Goal: Task Accomplishment & Management: Complete application form

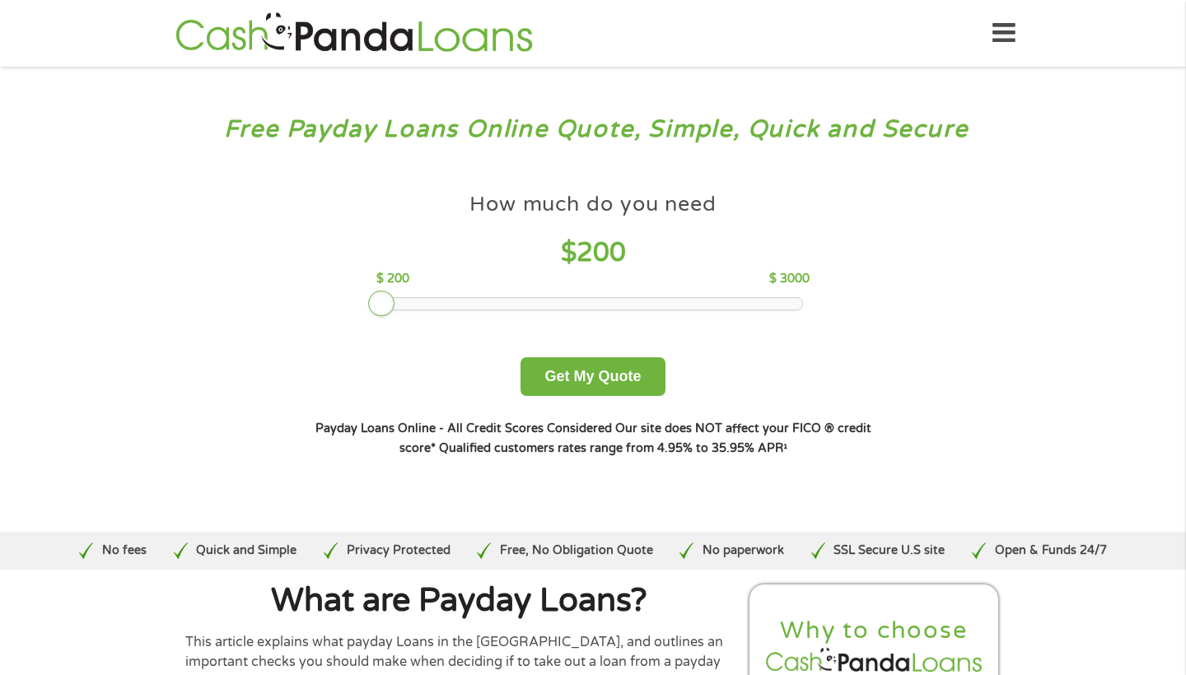
click at [434, 304] on div at bounding box center [593, 304] width 419 height 12
click at [492, 304] on div at bounding box center [593, 304] width 419 height 12
click at [427, 304] on div at bounding box center [593, 304] width 419 height 12
click at [592, 385] on button "Get My Quote" at bounding box center [593, 376] width 144 height 39
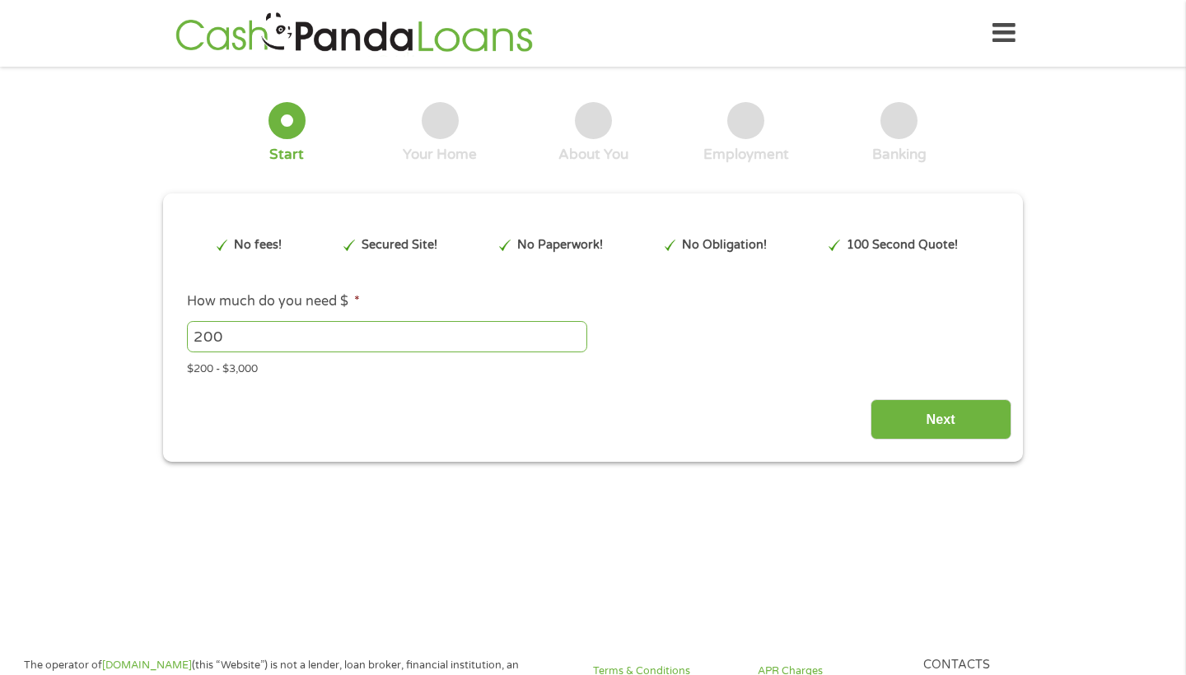
type input "EAIaIQobChMIvvvJ3aaikAMVxyutBh0G4hzTEAAYAiAAEgIKHvD_BwE"
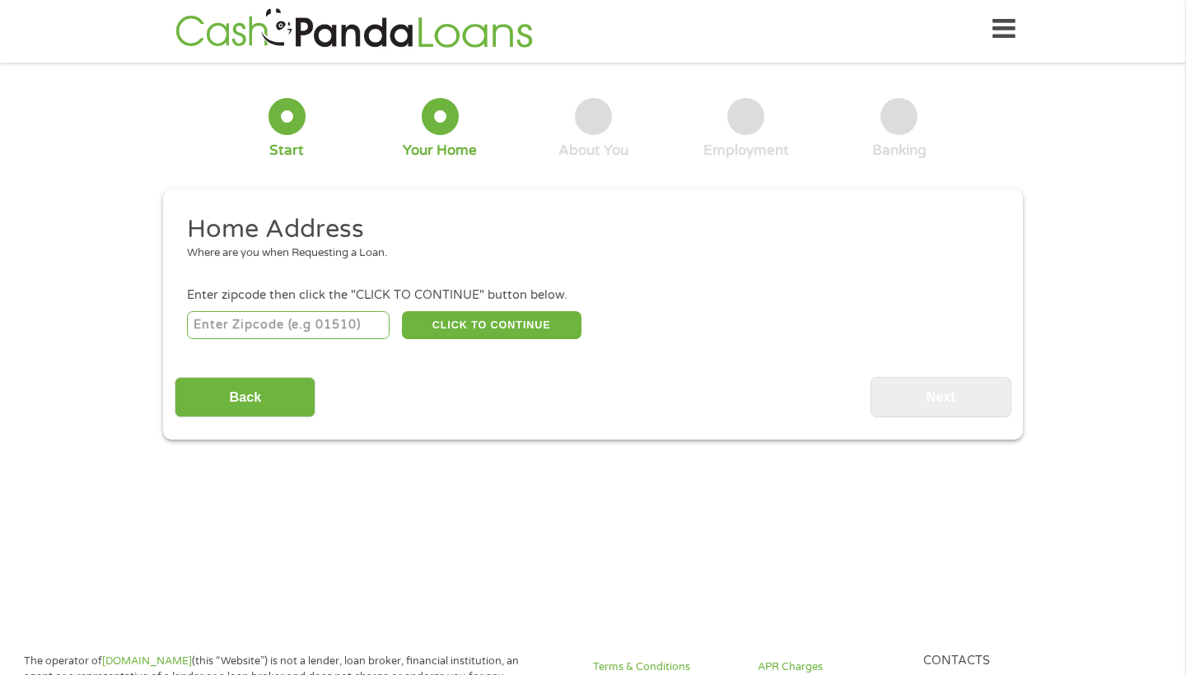
scroll to position [7, 0]
click at [254, 321] on input "number" at bounding box center [288, 325] width 203 height 28
type input "94572"
click at [486, 321] on button "CLICK TO CONTINUE" at bounding box center [492, 325] width 180 height 28
type input "94572"
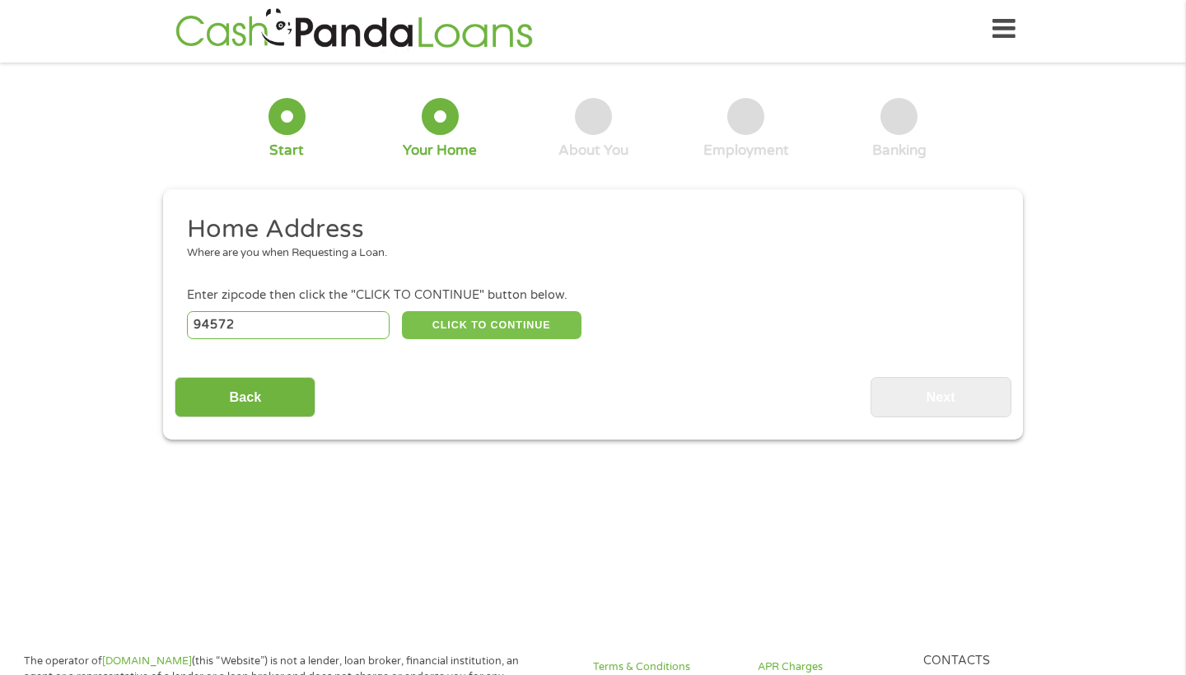
type input "Rodeo"
select select "California"
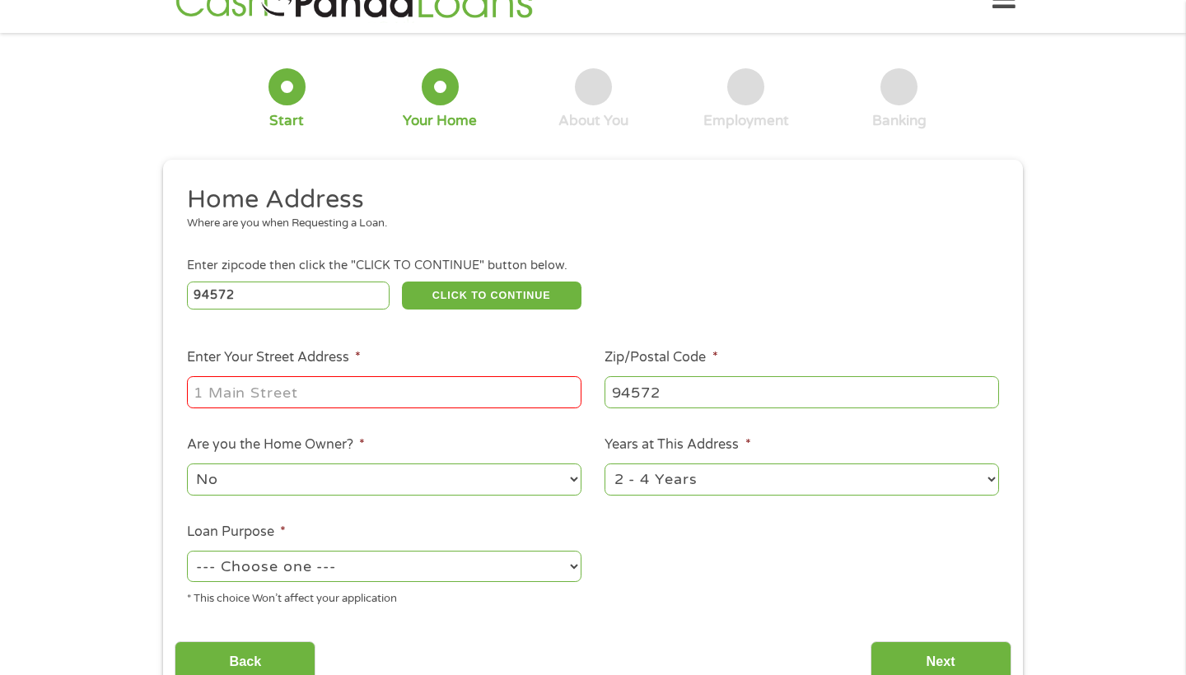
scroll to position [51, 0]
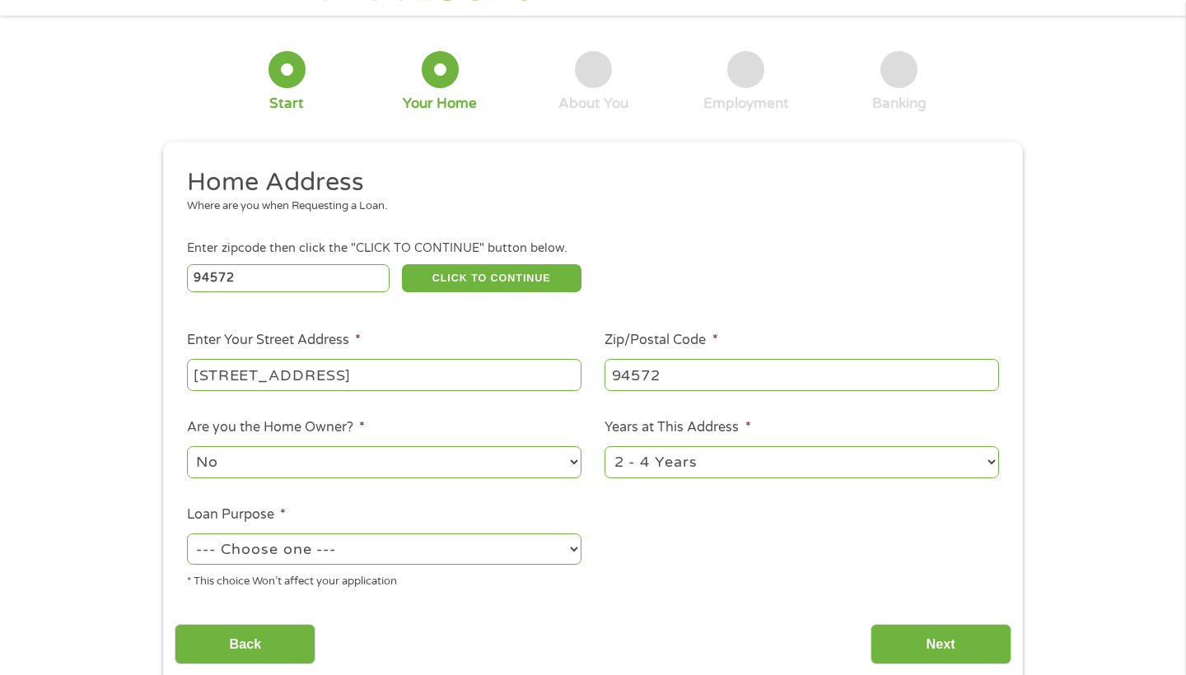
type input "185 Vaqueros Ave"
select select "24months"
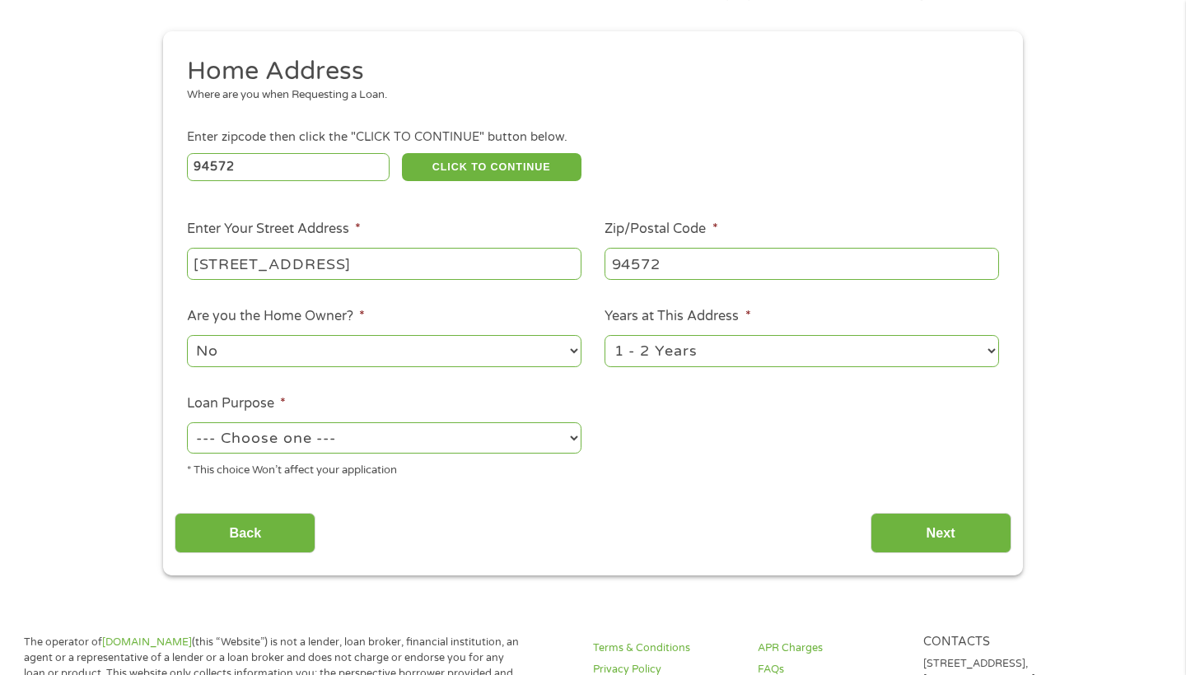
scroll to position [190, 0]
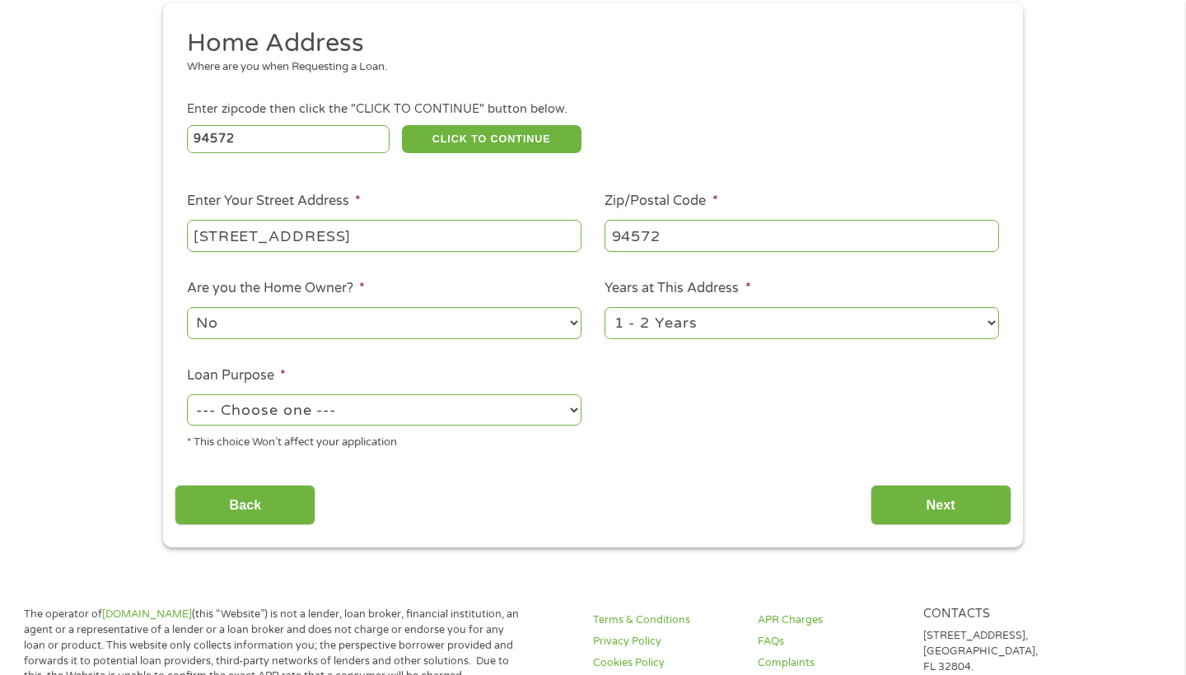
select select "other"
click at [946, 490] on input "Next" at bounding box center [941, 505] width 141 height 40
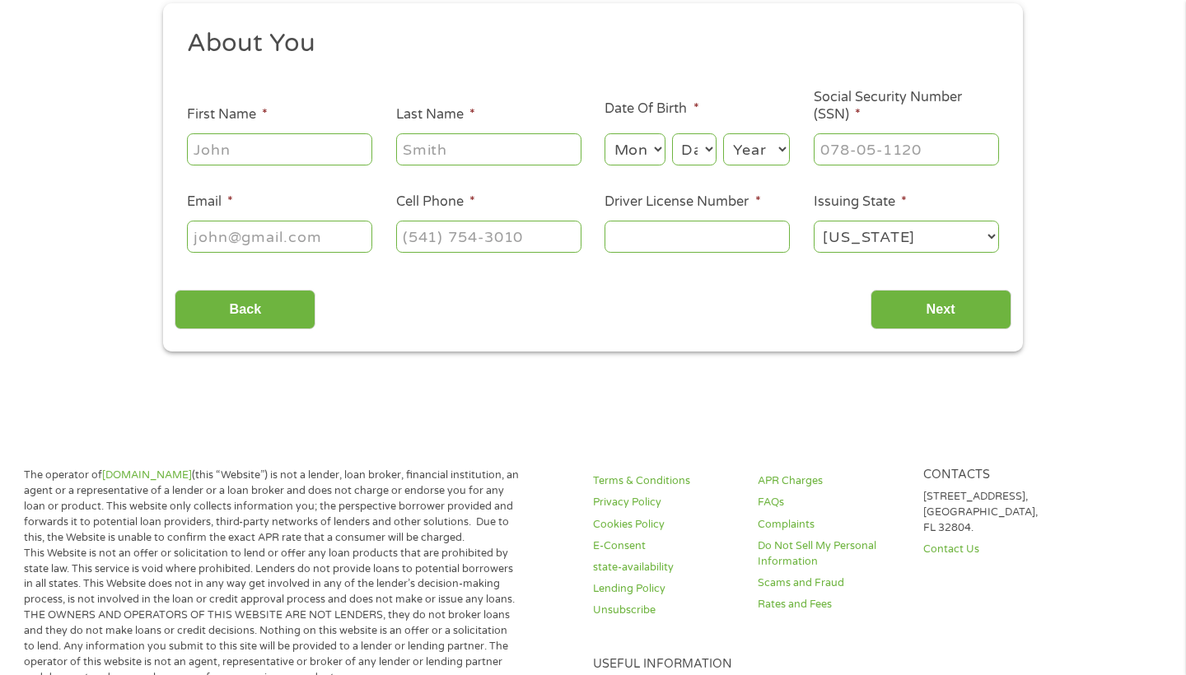
scroll to position [4, 0]
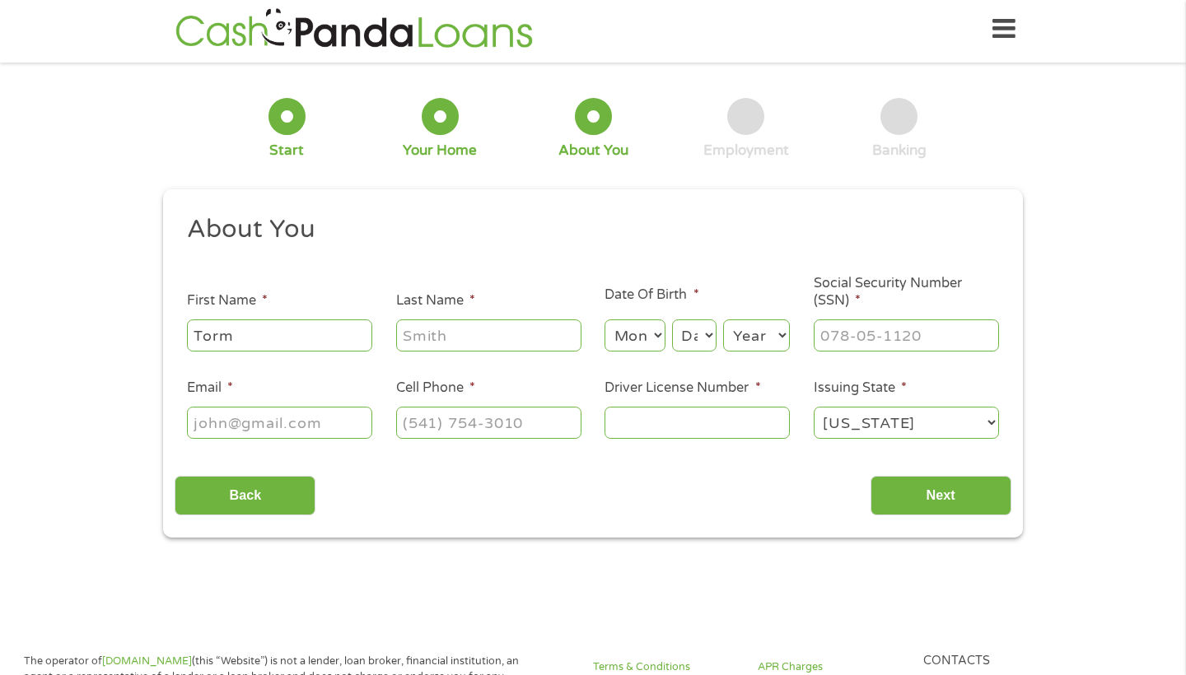
type input "Torm"
type input "Nompraseurt"
select select "12"
select select "25"
select select "1955"
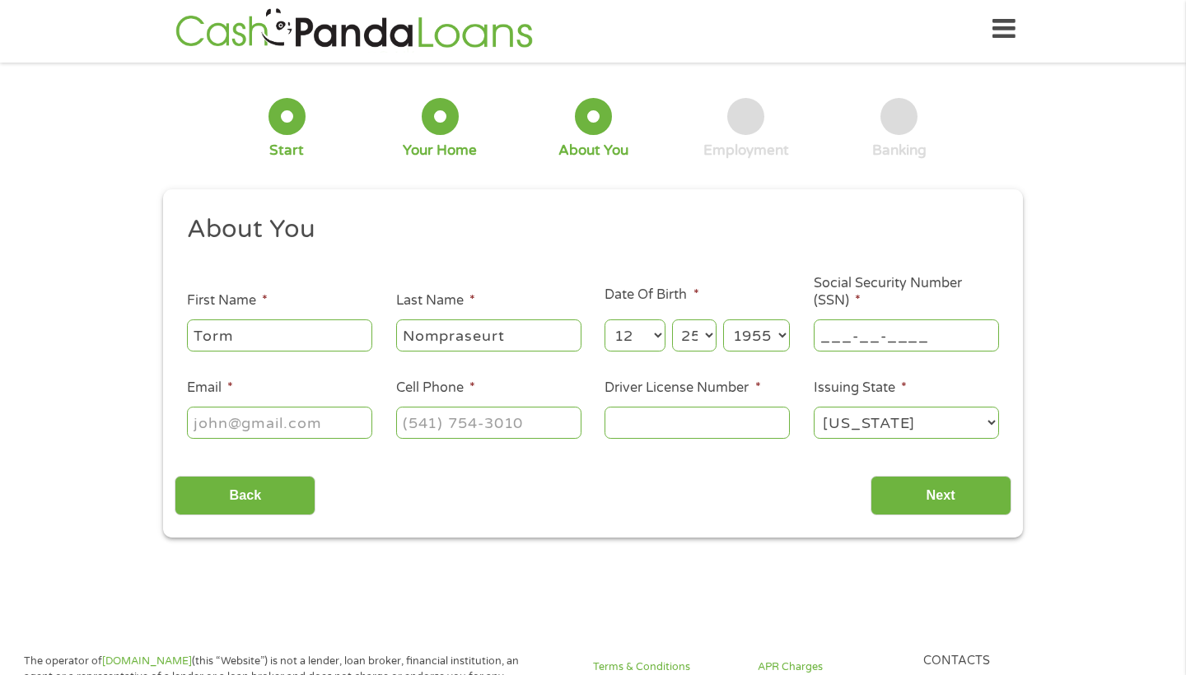
click at [833, 348] on input "___-__-____" at bounding box center [906, 335] width 185 height 31
type input "552-39-8827"
type input "lovekhmu@yahoo.com"
type input "(510) 672-9324"
click at [629, 428] on input "Driver License Number *" at bounding box center [697, 422] width 185 height 31
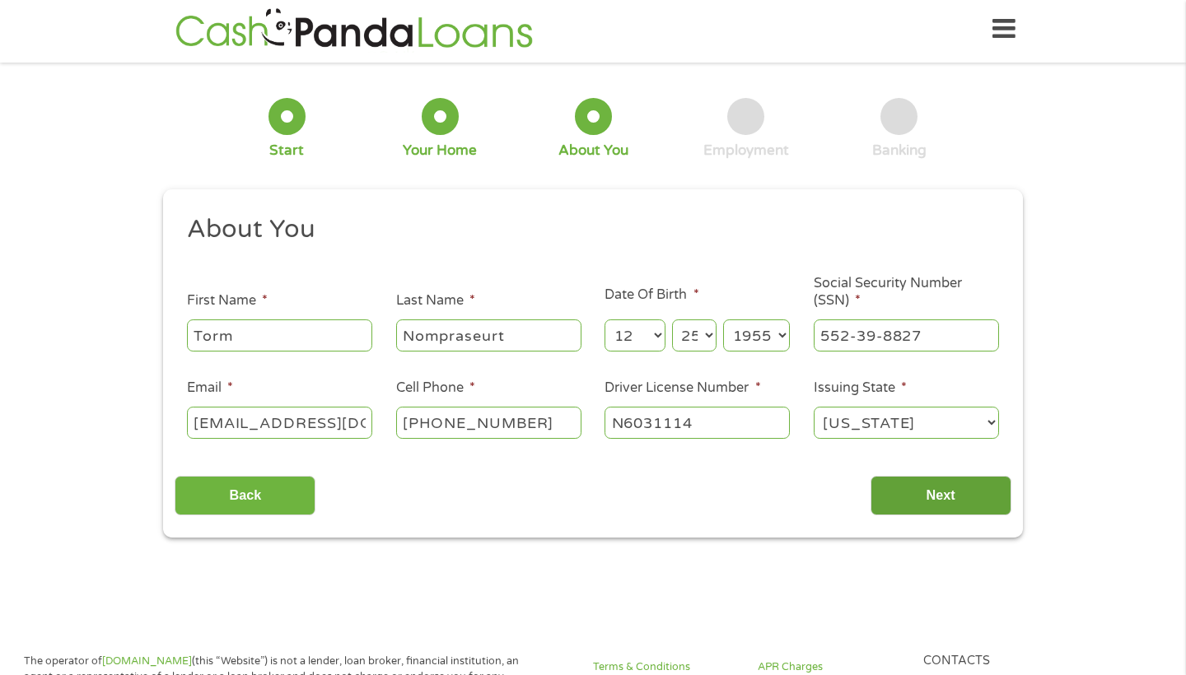
type input "N6031114"
click at [935, 495] on input "Next" at bounding box center [941, 496] width 141 height 40
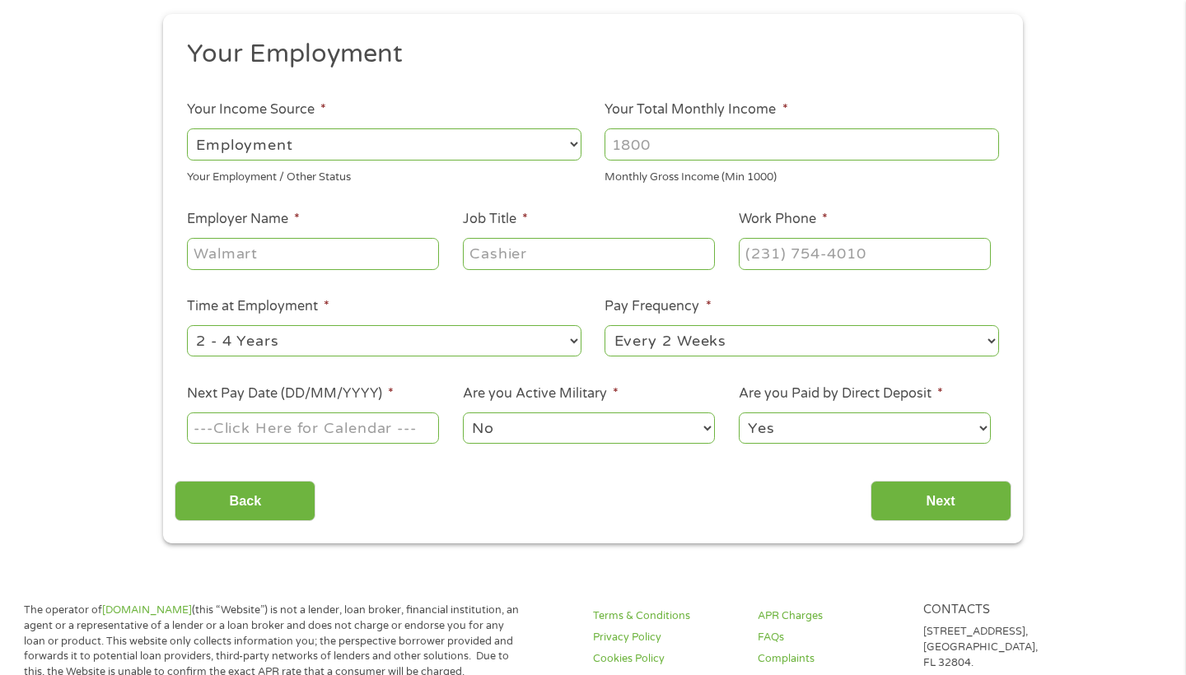
scroll to position [185, 0]
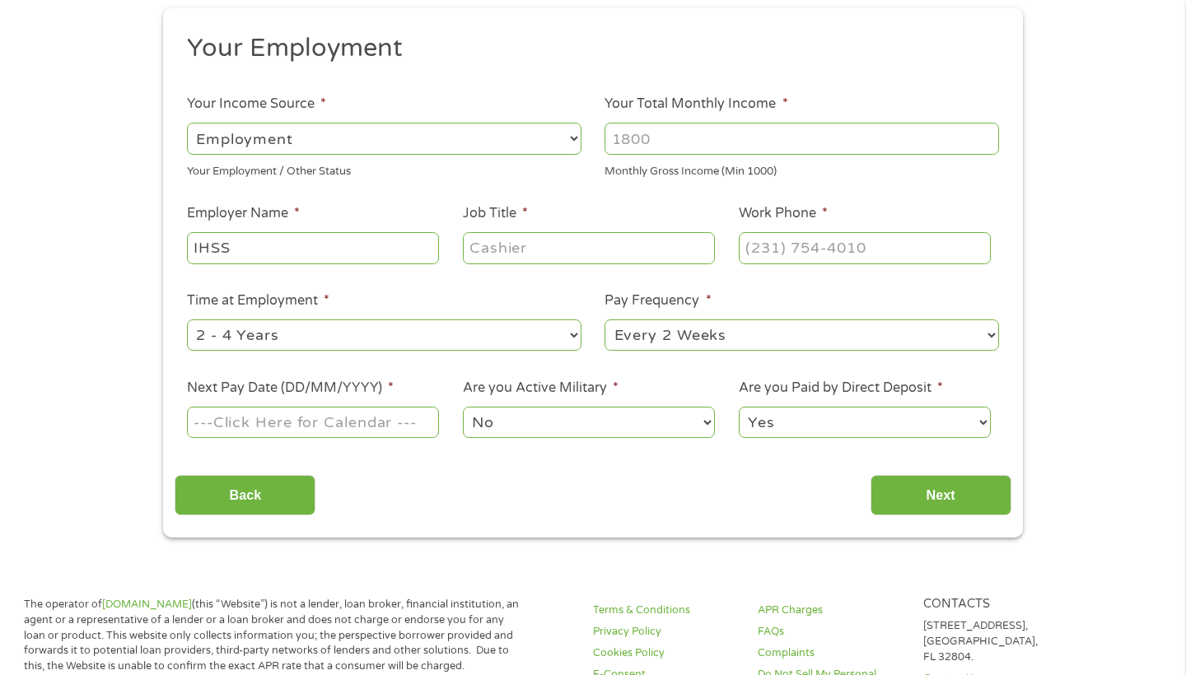
type input "IHSS"
type input "IHSS Provider"
type input "(800) 333-1081"
select select "24months"
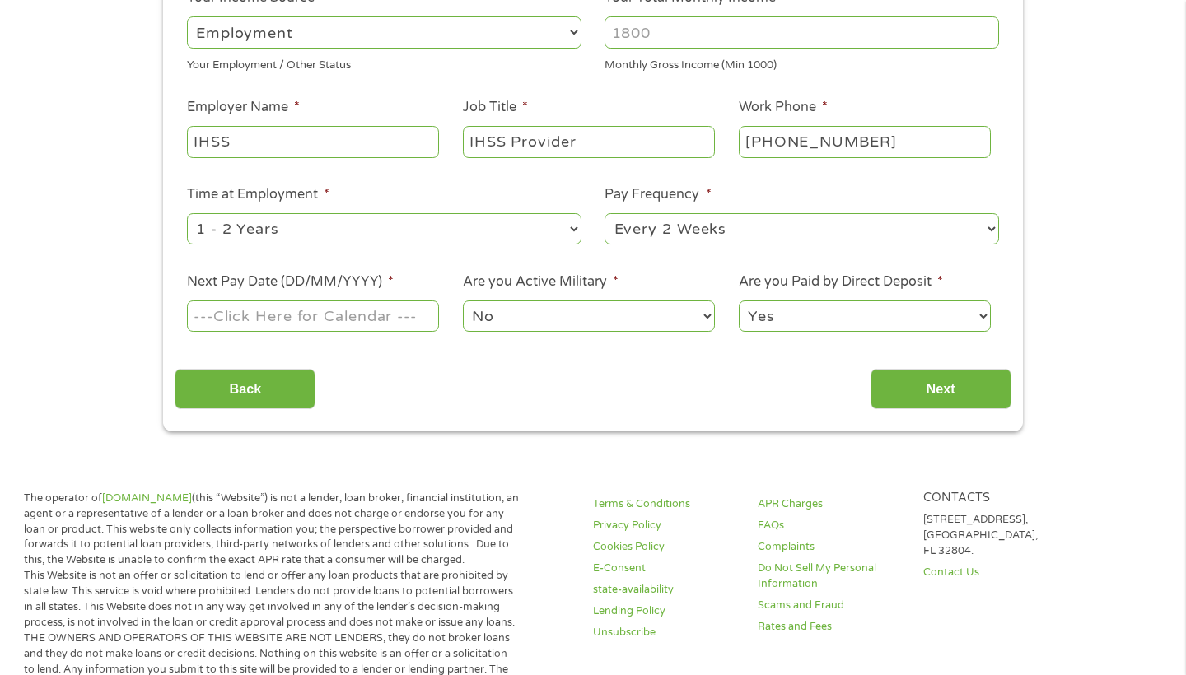
scroll to position [303, 0]
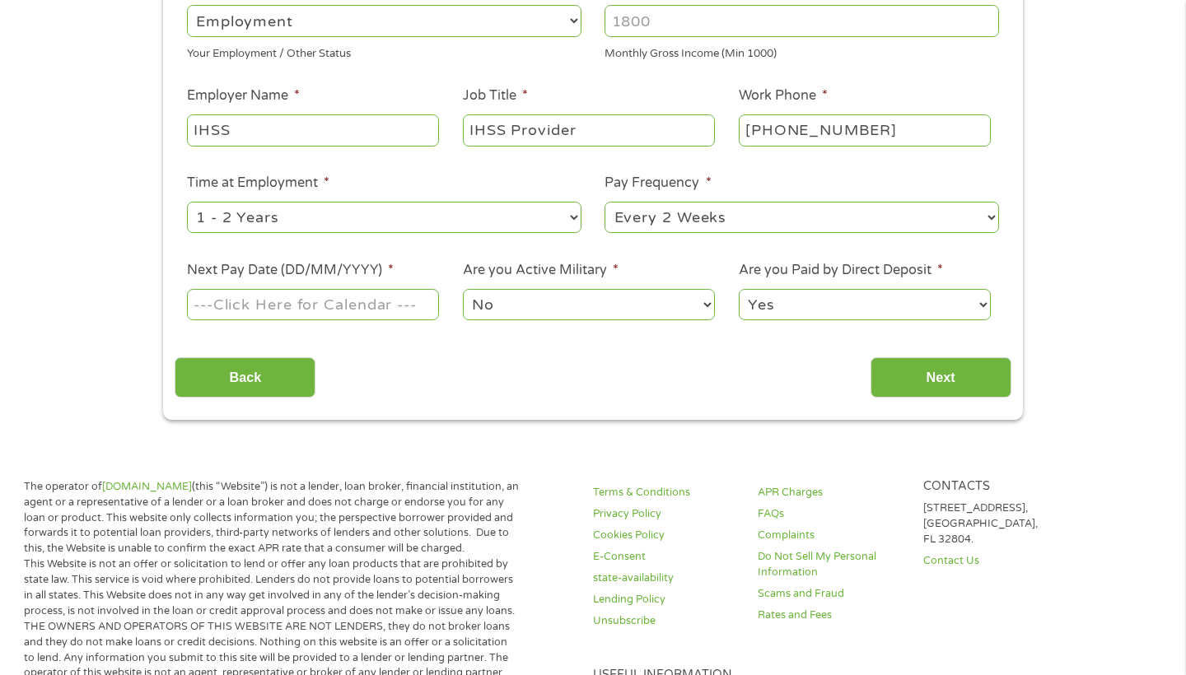
select select "monthly"
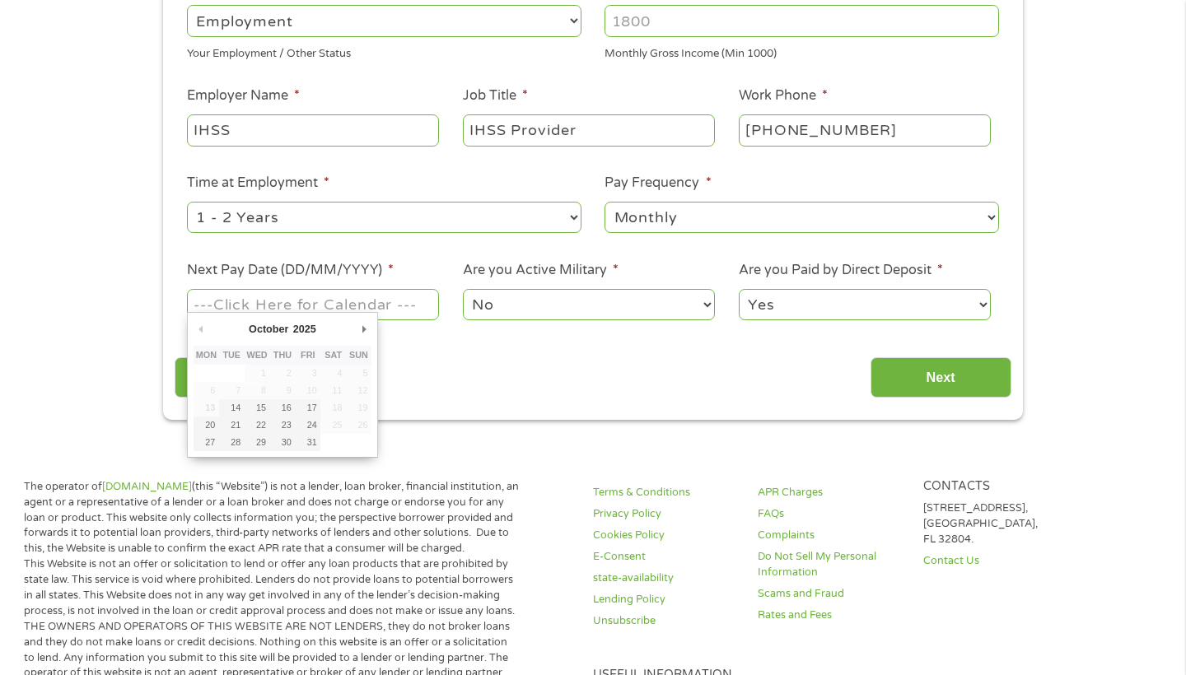
click at [415, 299] on input "Next Pay Date (DD/MM/YYYY) *" at bounding box center [313, 304] width 252 height 31
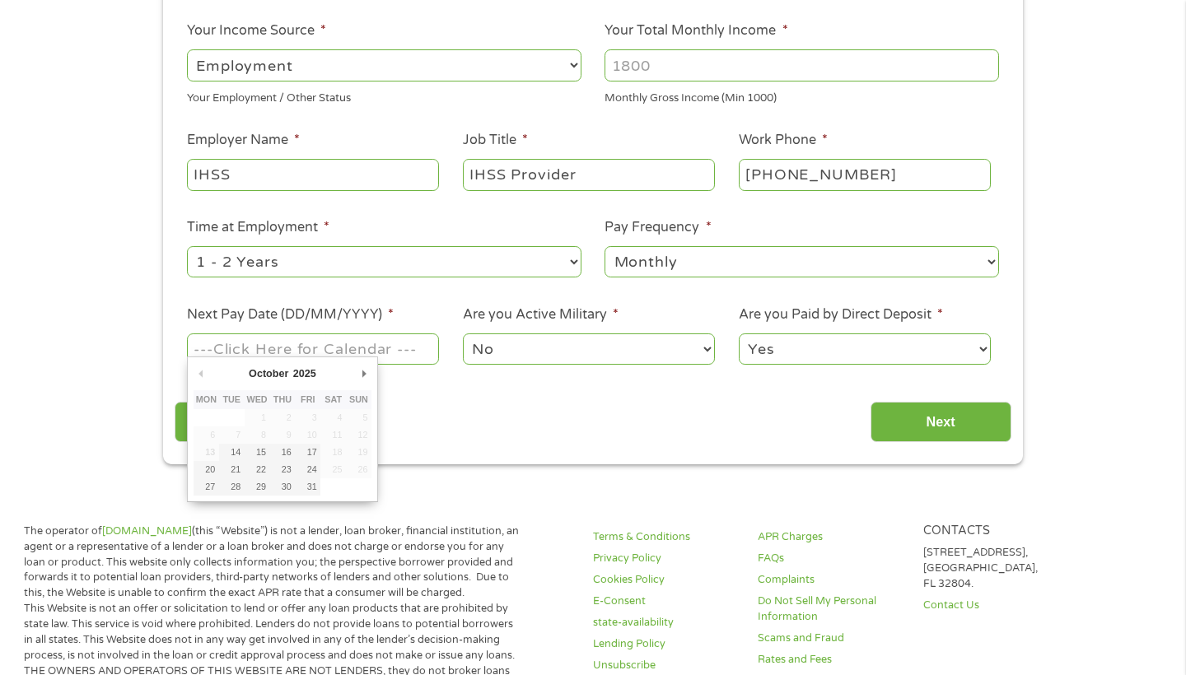
scroll to position [255, 0]
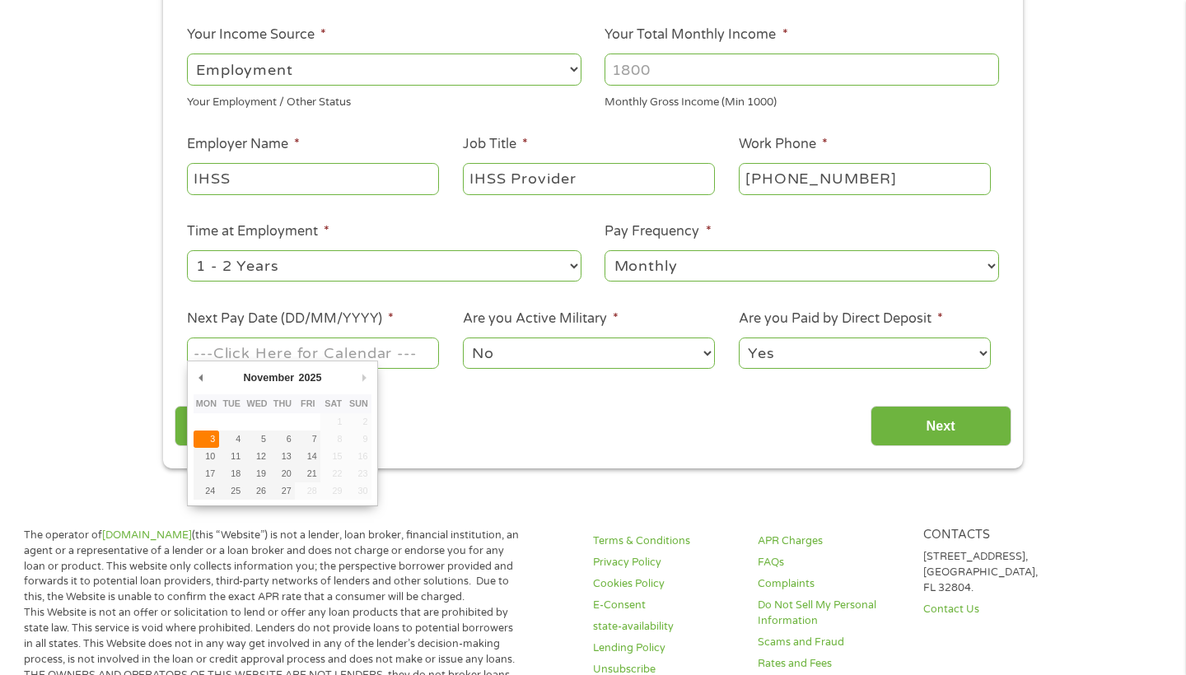
type input "03/11/2025"
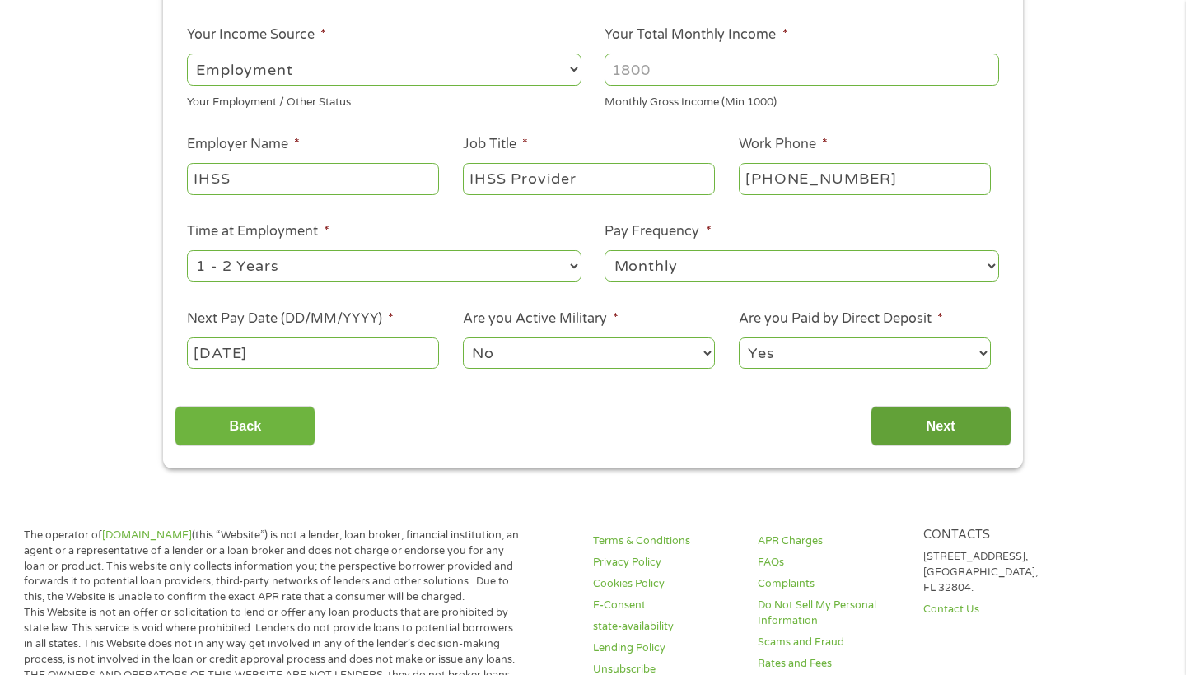
click at [937, 418] on input "Next" at bounding box center [941, 426] width 141 height 40
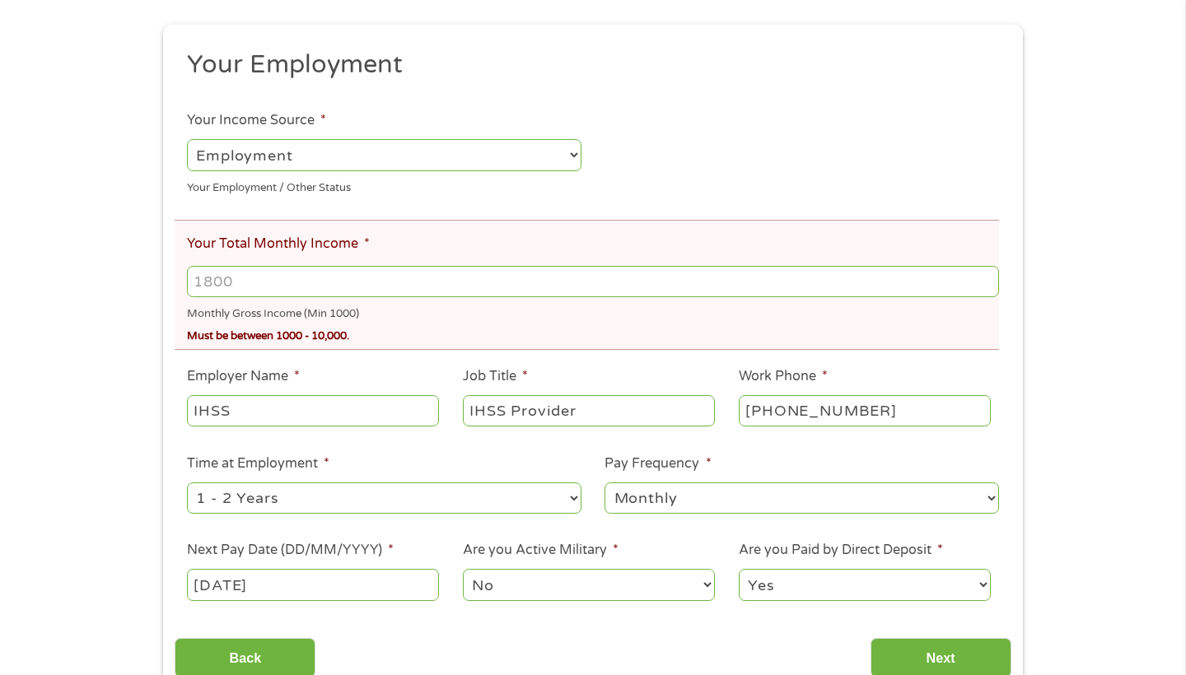
scroll to position [231, 0]
click at [253, 269] on input "Your Total Monthly Income *" at bounding box center [593, 280] width 812 height 31
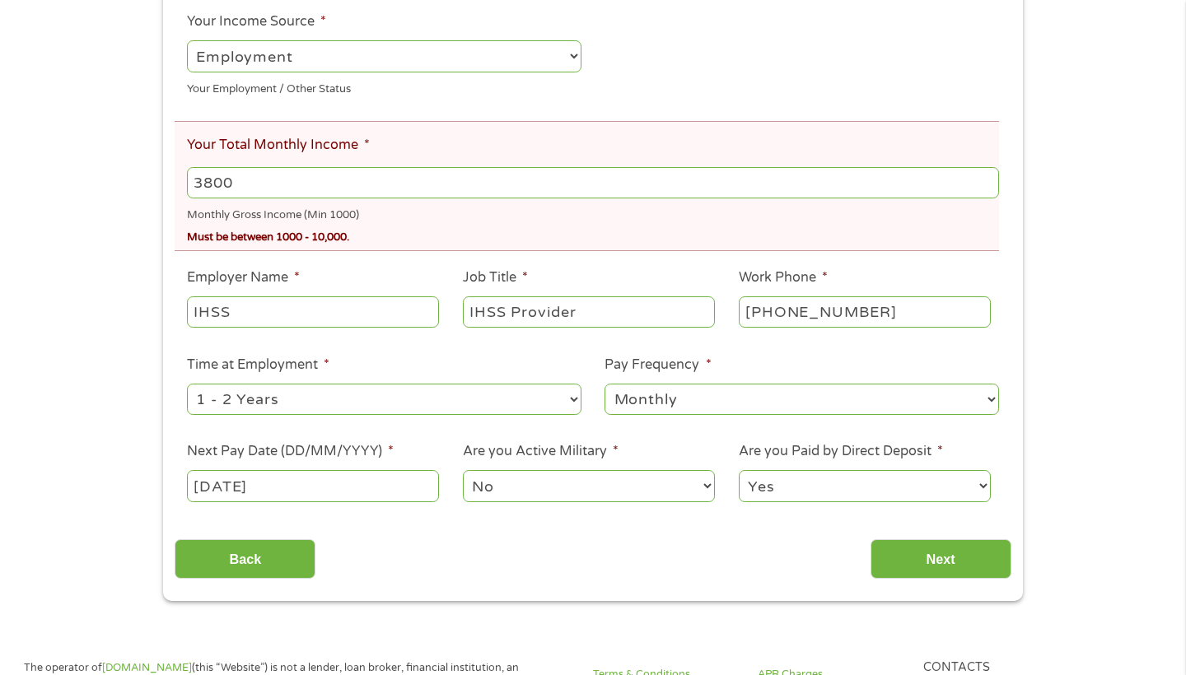
scroll to position [332, 0]
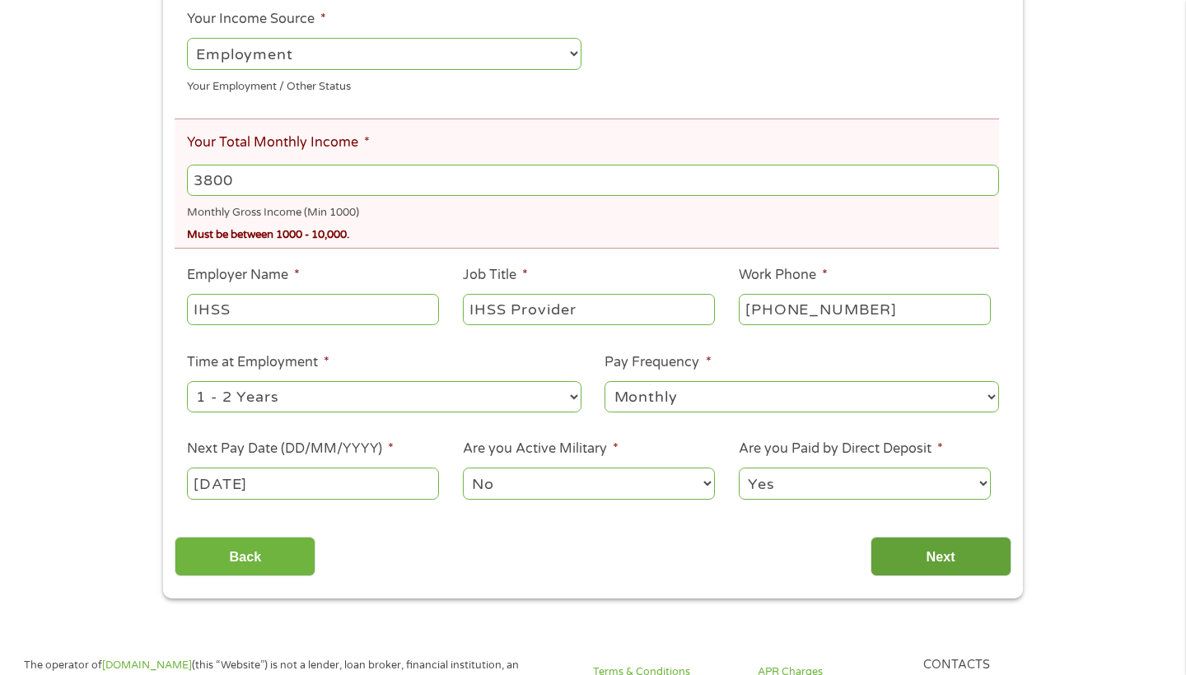
type input "3800"
click at [949, 537] on input "Next" at bounding box center [941, 557] width 141 height 40
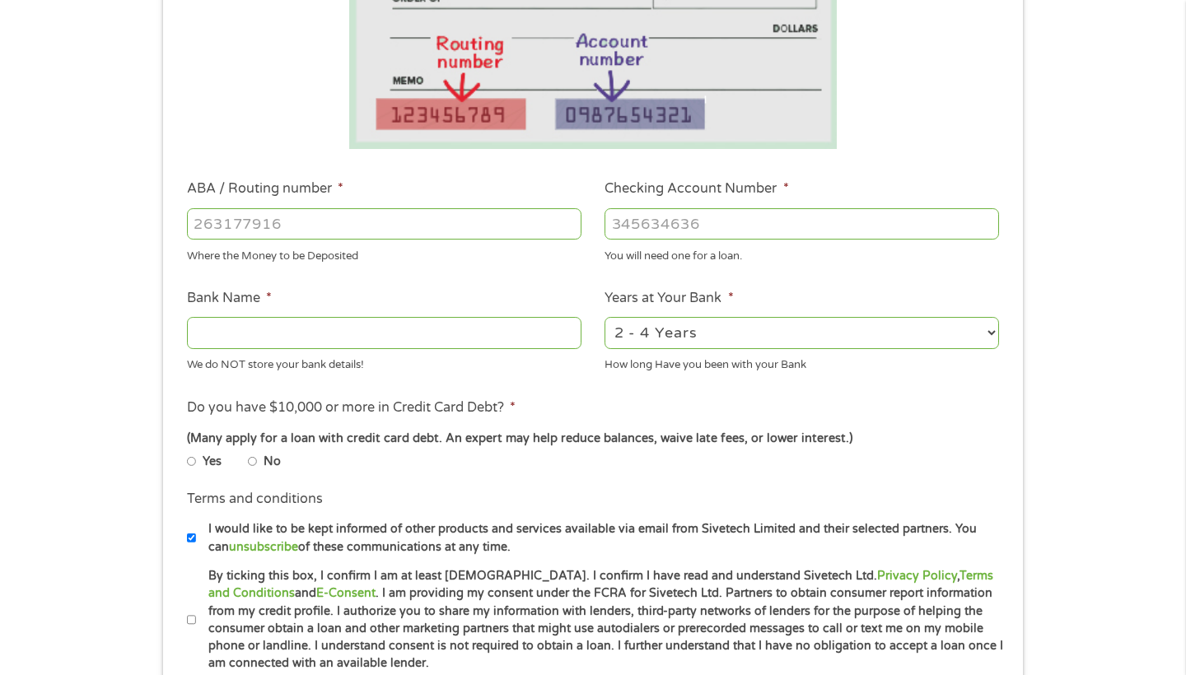
scroll to position [351, 0]
click at [307, 222] on input "ABA / Routing number *" at bounding box center [384, 223] width 395 height 31
type input "121042882"
type input "WELLS FARGO BANK NA"
type input "121042882"
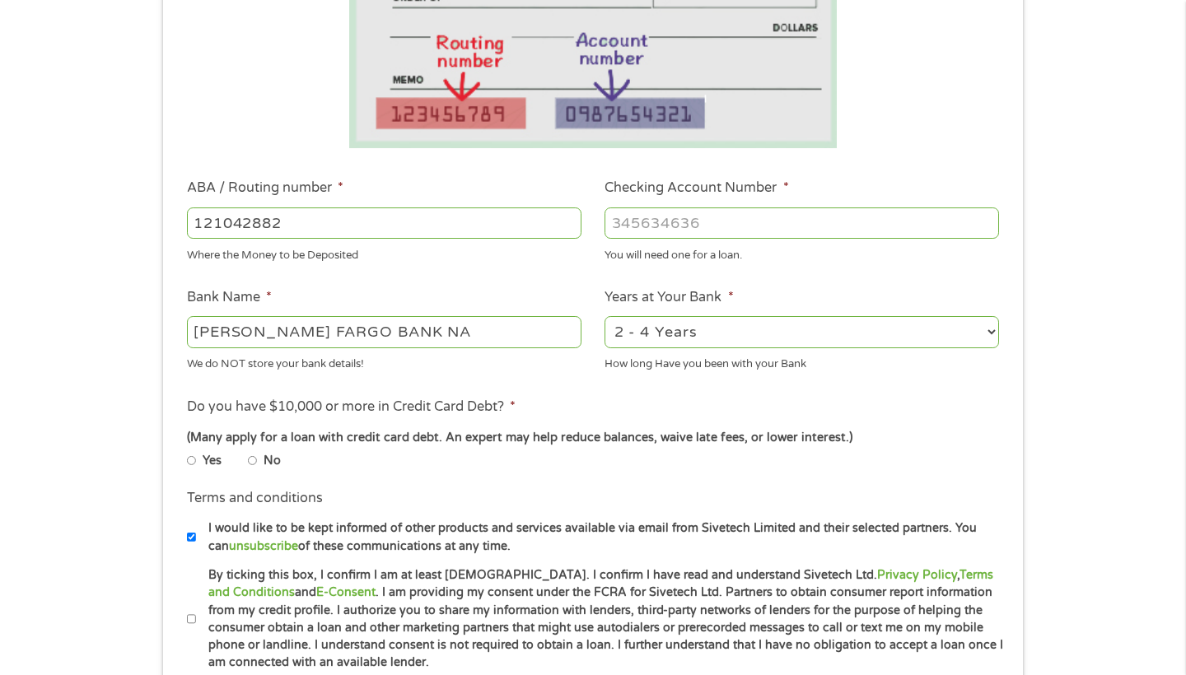
click at [638, 226] on input "Checking Account Number *" at bounding box center [802, 223] width 395 height 31
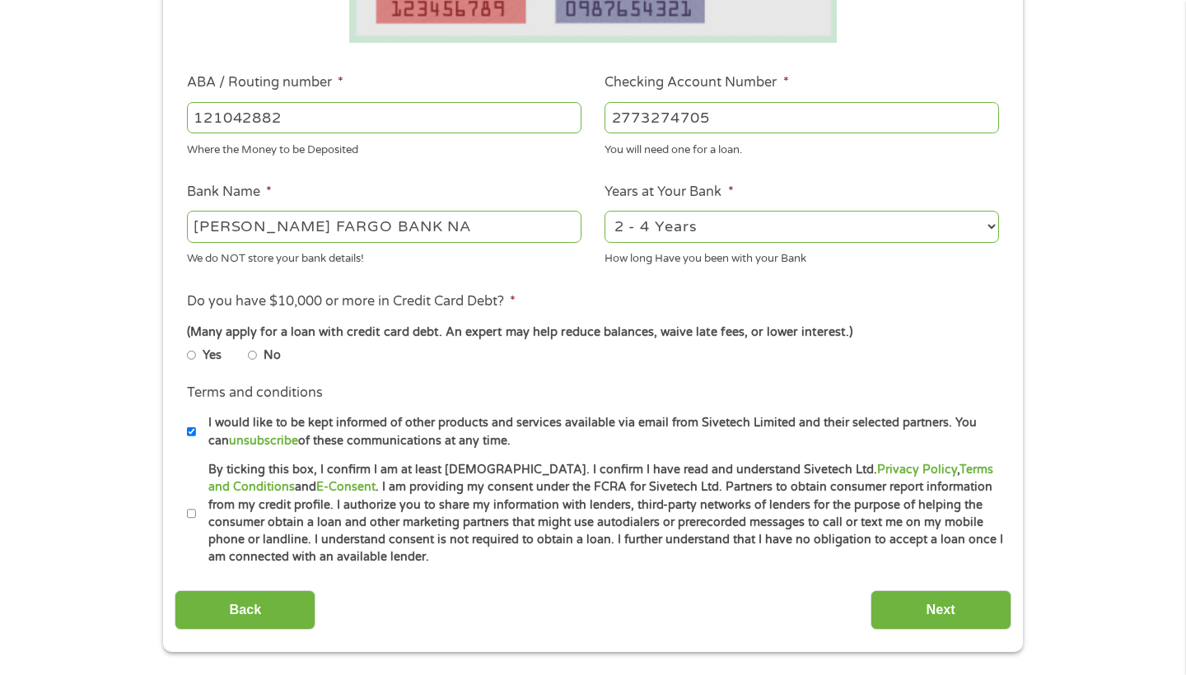
scroll to position [458, 0]
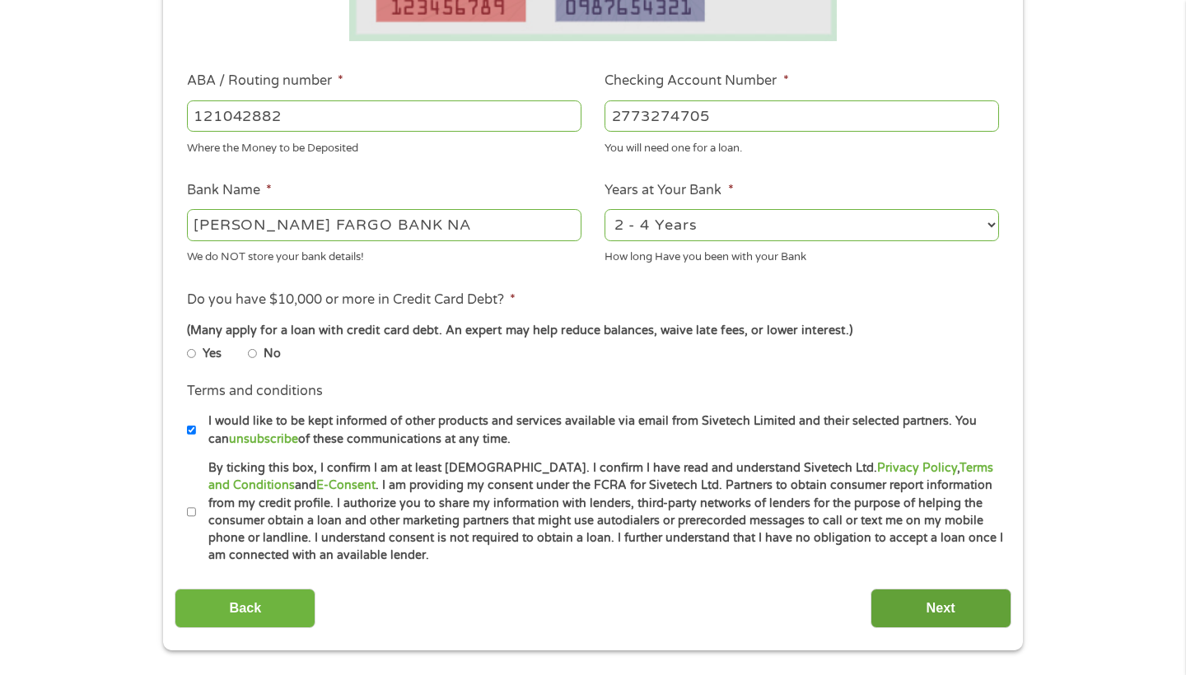
type input "2773274705"
click at [940, 608] on input "Next" at bounding box center [941, 609] width 141 height 40
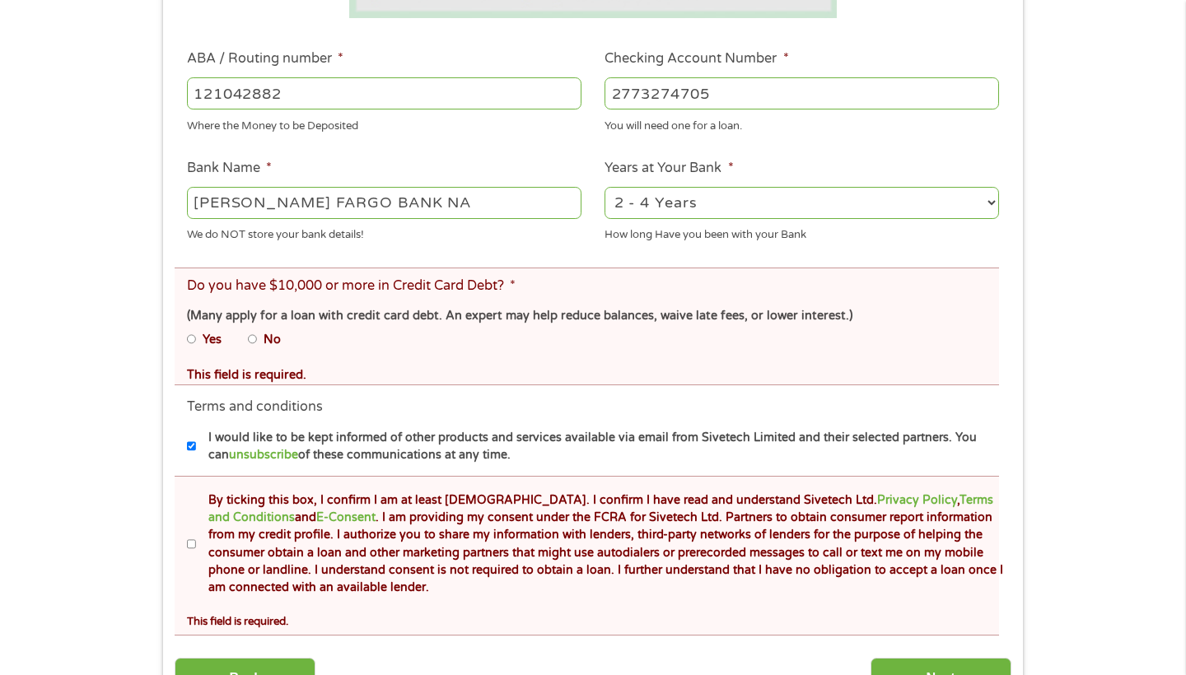
scroll to position [543, 0]
click at [252, 339] on input "No" at bounding box center [253, 339] width 10 height 10
radio input "true"
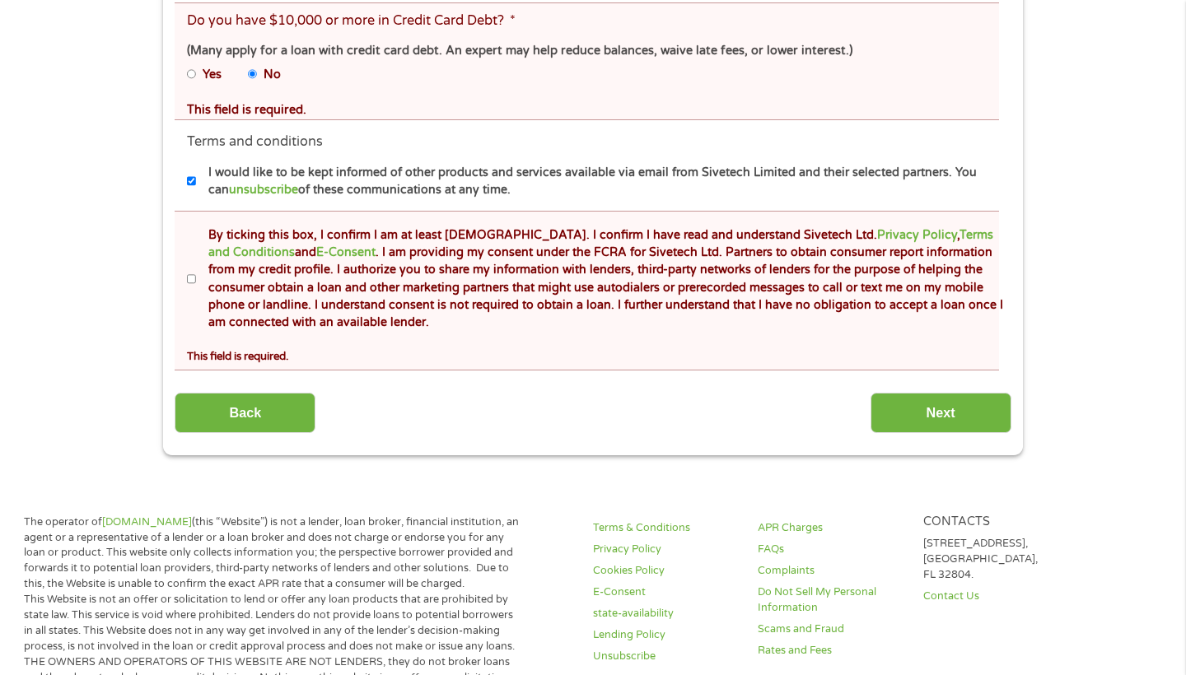
scroll to position [810, 0]
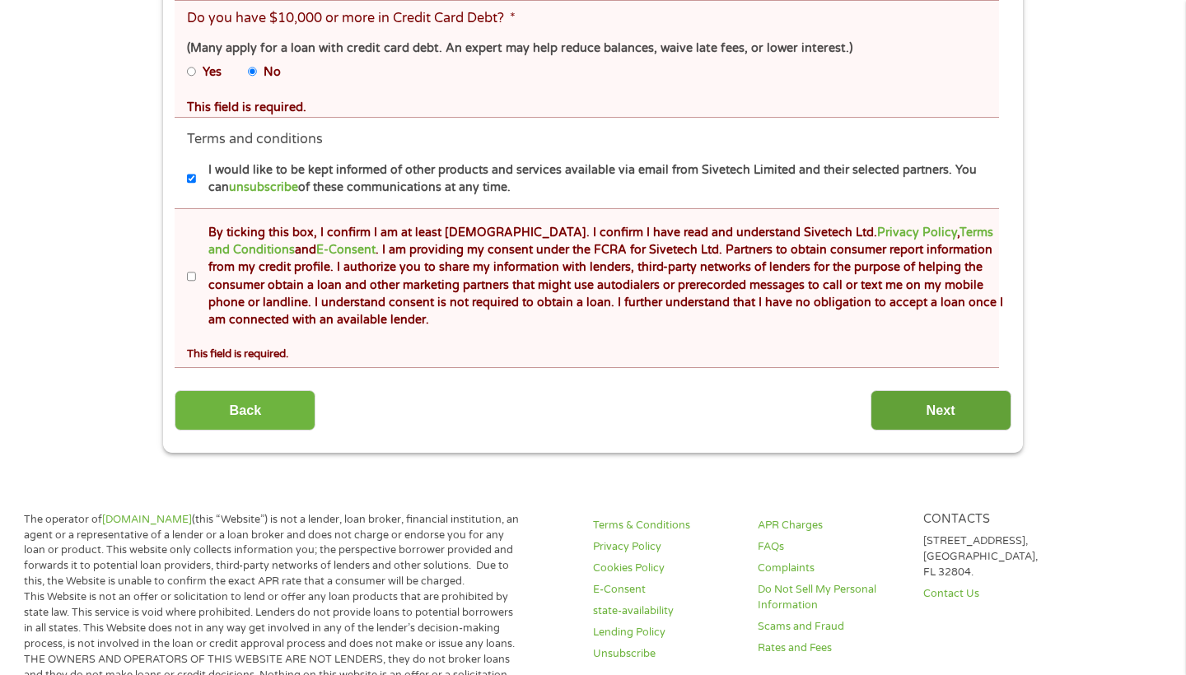
click at [927, 403] on input "Next" at bounding box center [941, 410] width 141 height 40
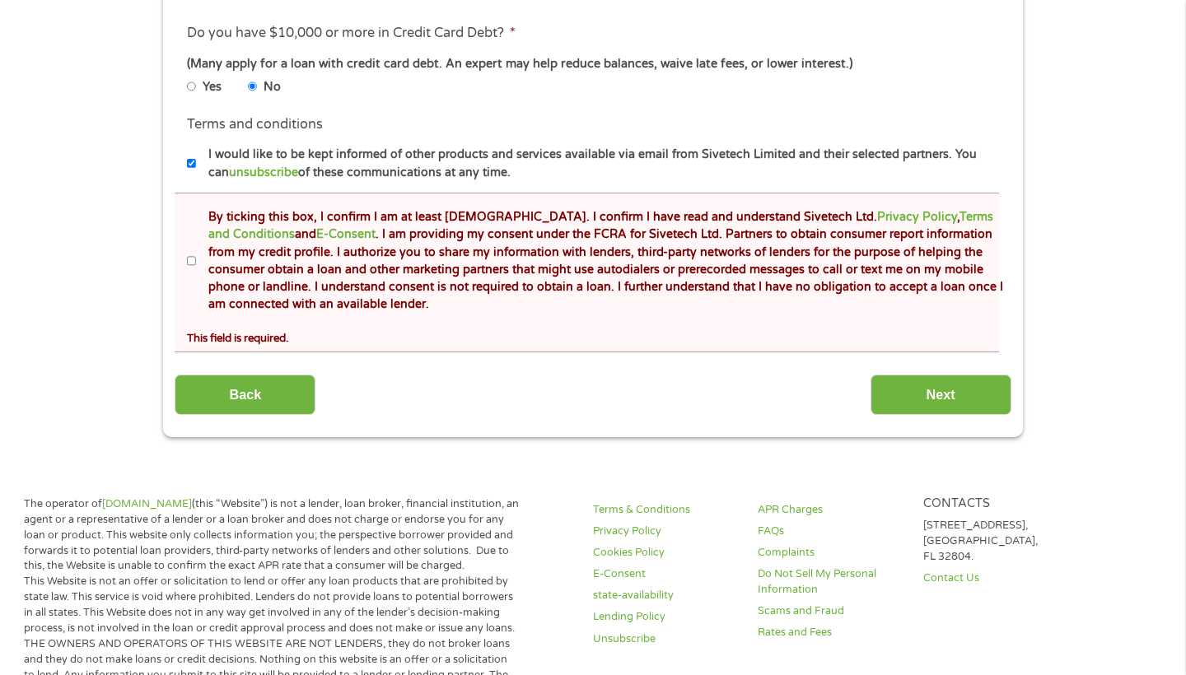
scroll to position [789, 0]
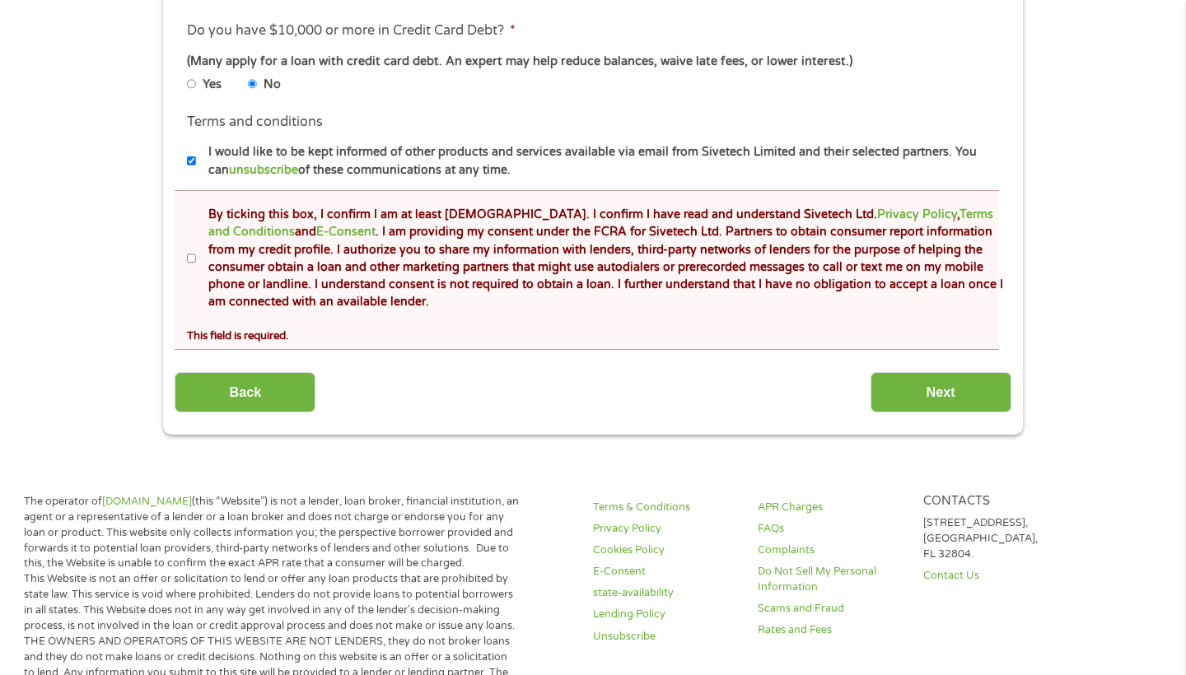
click at [196, 255] on label "By ticking this box, I confirm I am at least 18 years old. I confirm I have rea…" at bounding box center [600, 258] width 808 height 105
click at [194, 255] on input "By ticking this box, I confirm I am at least 18 years old. I confirm I have rea…" at bounding box center [192, 259] width 10 height 10
checkbox input "true"
click at [917, 390] on input "Next" at bounding box center [941, 392] width 141 height 40
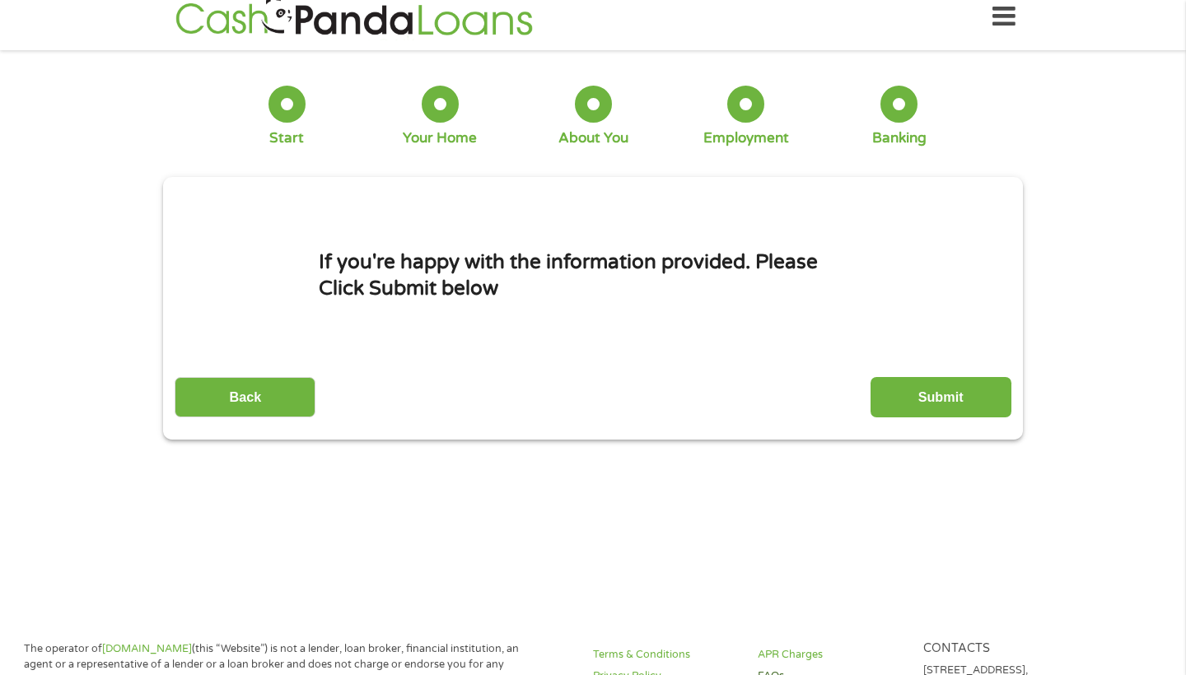
scroll to position [15, 0]
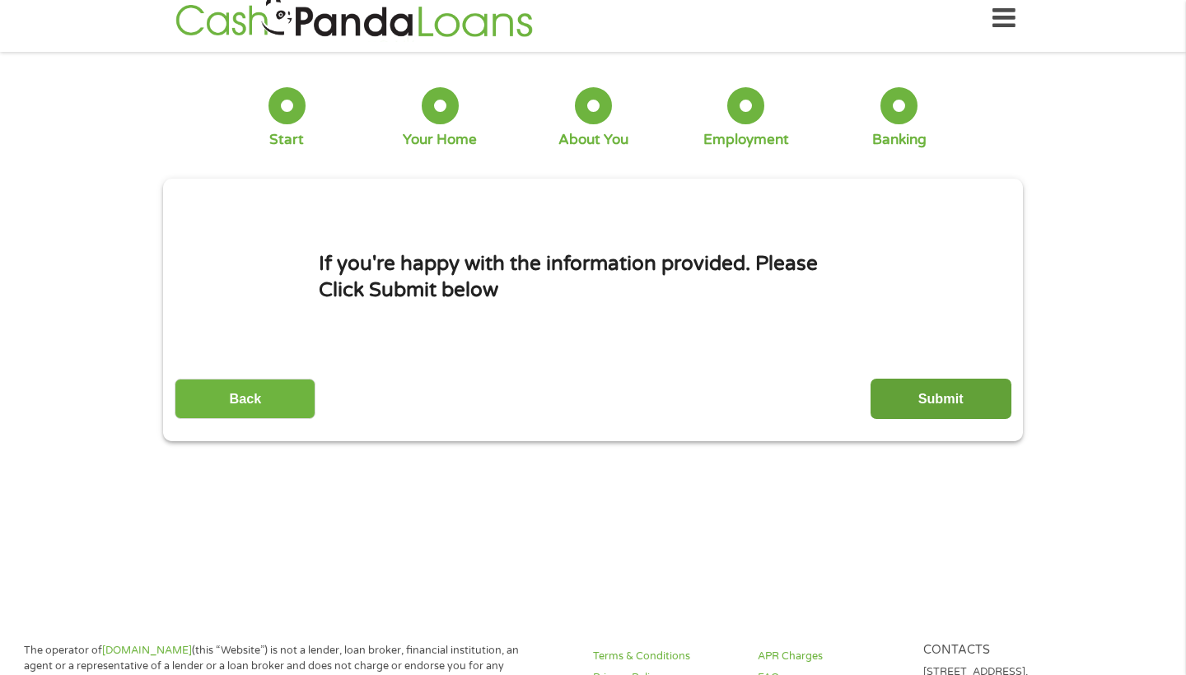
click at [926, 409] on input "Submit" at bounding box center [941, 399] width 141 height 40
